Goal: Transaction & Acquisition: Book appointment/travel/reservation

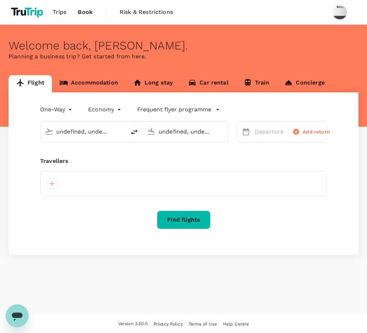
type input "Singapore Changi (SIN)"
type input "Soekarno-Hatta Intl (CGK)"
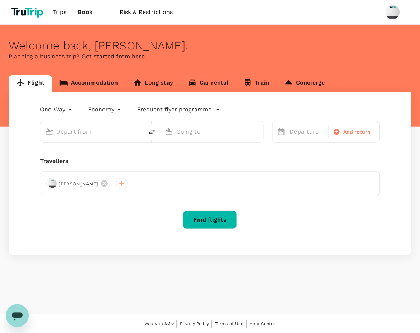
type input "Singapore Changi (SIN)"
type input "Soekarno-Hatta Intl (CGK)"
